Goal: Information Seeking & Learning: Understand process/instructions

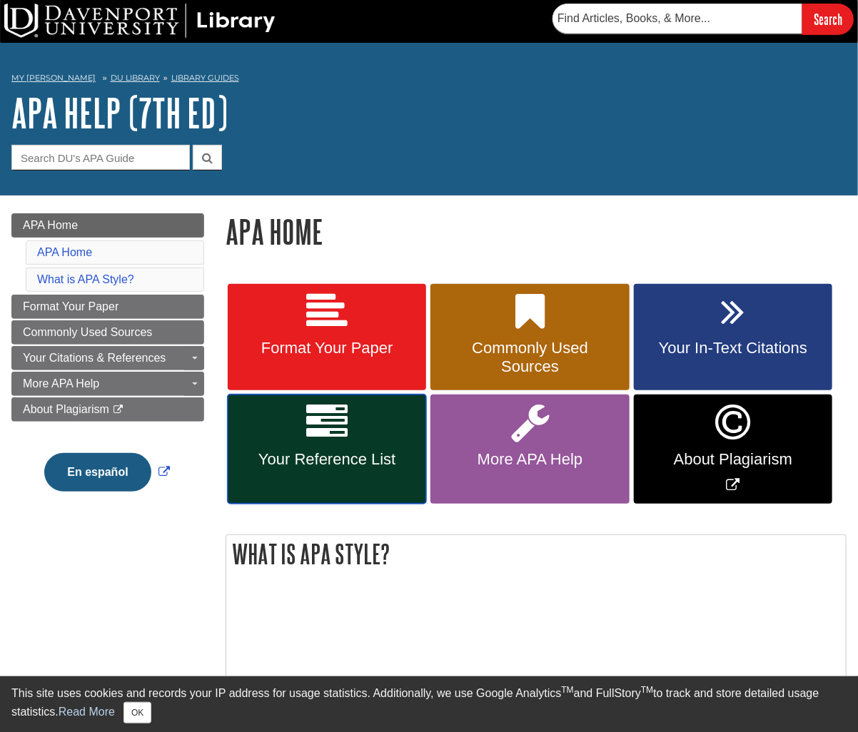
click at [293, 463] on span "Your Reference List" at bounding box center [326, 459] width 177 height 19
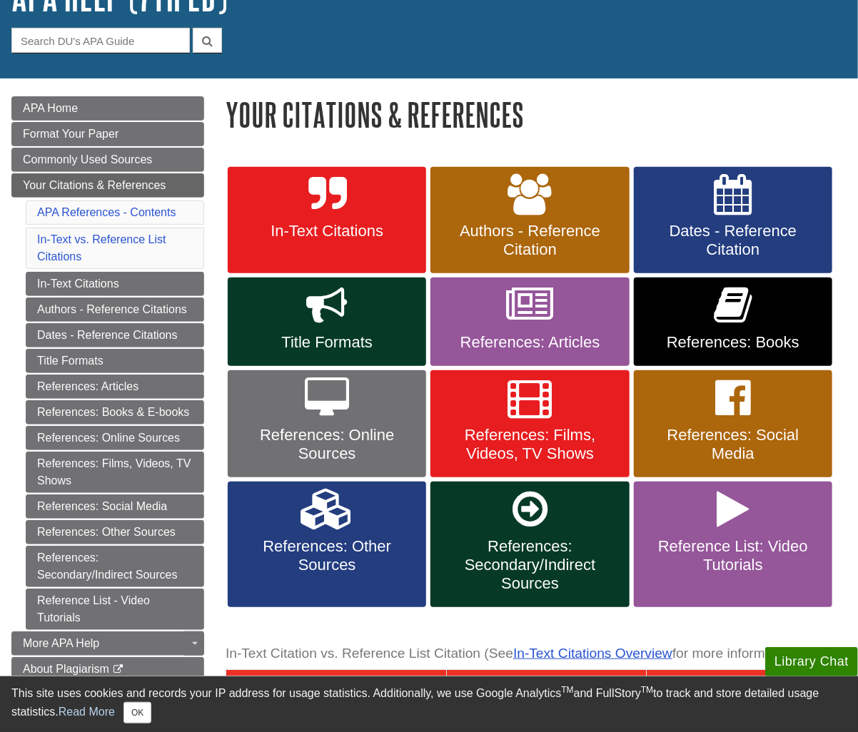
scroll to position [143, 0]
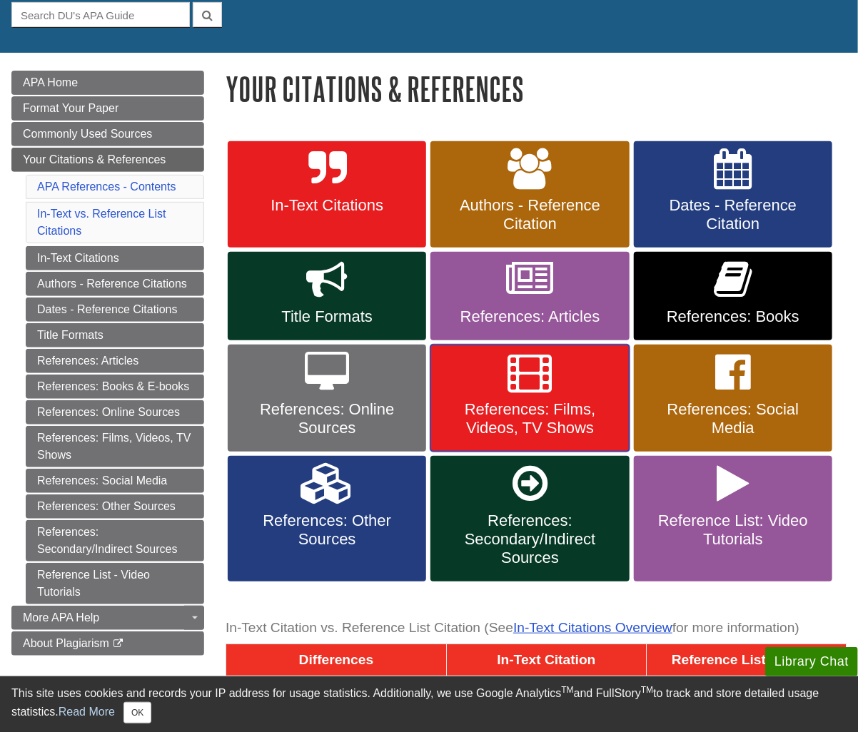
click at [562, 401] on span "References: Films, Videos, TV Shows" at bounding box center [529, 418] width 177 height 37
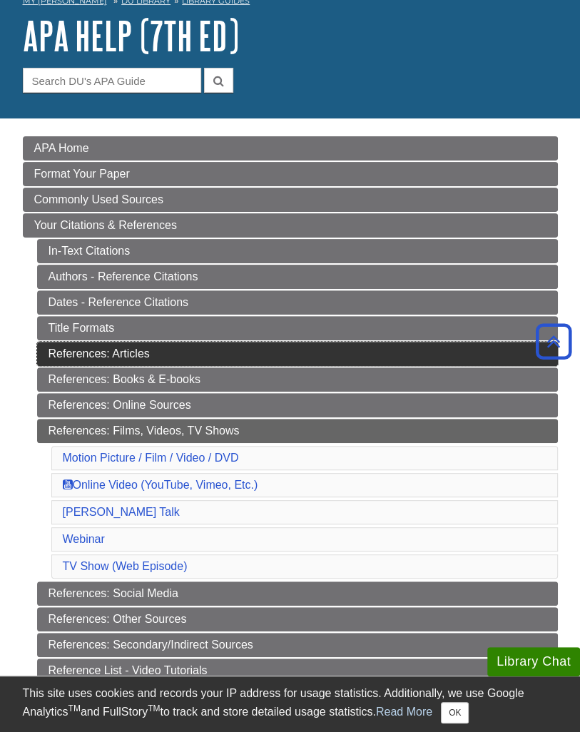
scroll to position [71, 0]
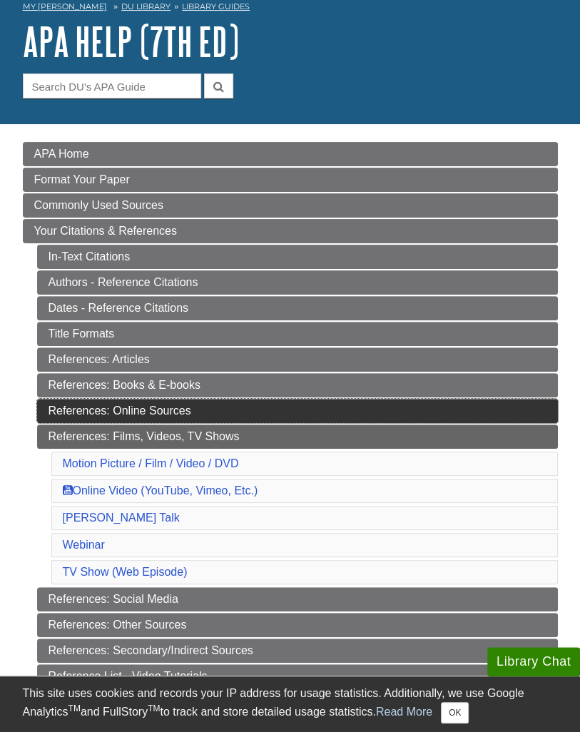
click at [166, 404] on link "References: Online Sources" at bounding box center [297, 411] width 521 height 24
click at [190, 406] on link "References: Online Sources" at bounding box center [297, 411] width 521 height 24
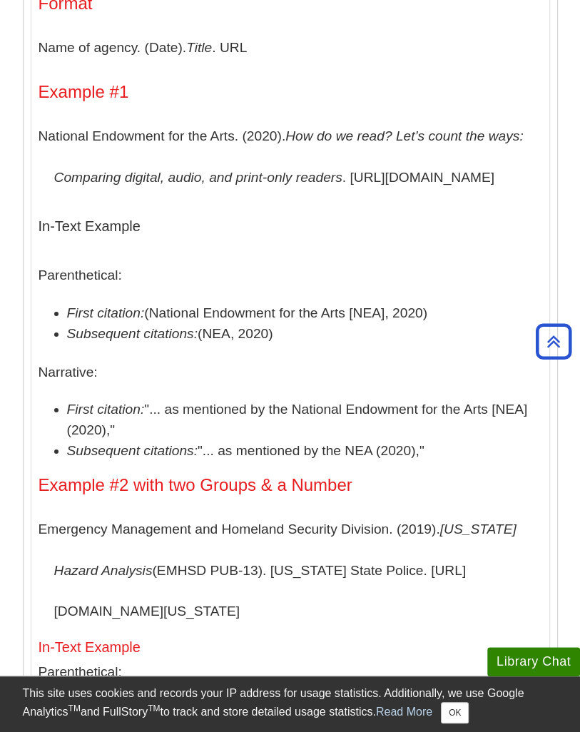
scroll to position [5460, 0]
